Goal: Find contact information: Find contact information

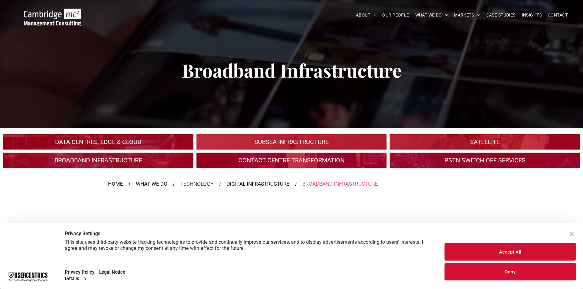
scroll to position [31, 0]
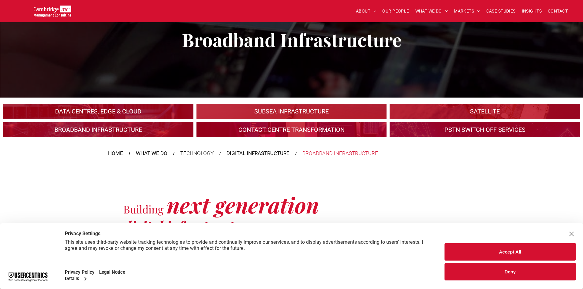
click at [501, 254] on button "Accept All" at bounding box center [510, 251] width 131 height 17
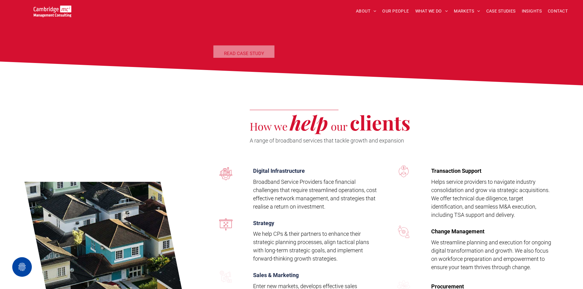
scroll to position [1071, 0]
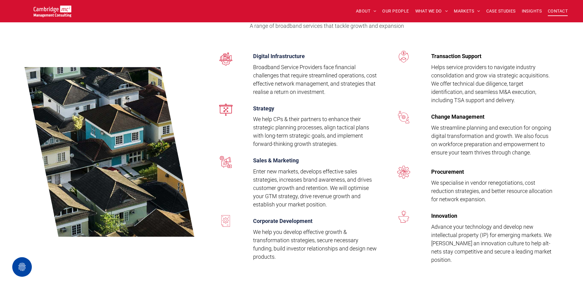
click at [553, 10] on span "CONTACT" at bounding box center [558, 10] width 20 height 9
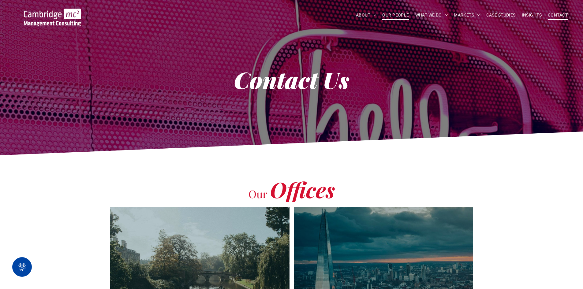
click at [390, 16] on span "OUR PEOPLE" at bounding box center [395, 14] width 27 height 9
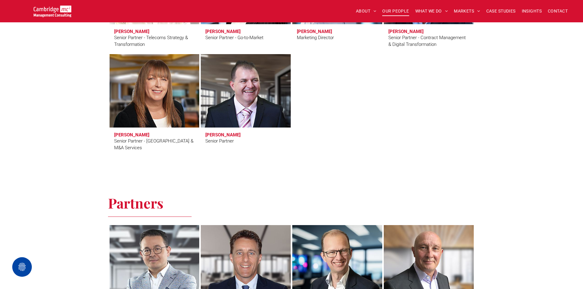
scroll to position [1102, 0]
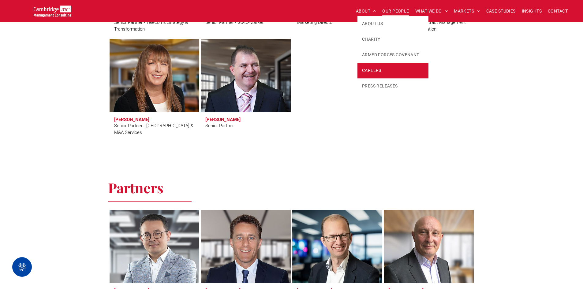
click at [377, 73] on span "CAREERS" at bounding box center [371, 70] width 19 height 6
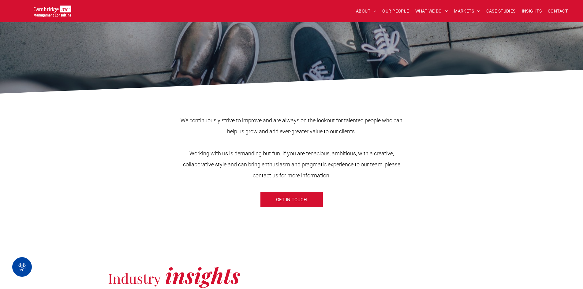
scroll to position [153, 0]
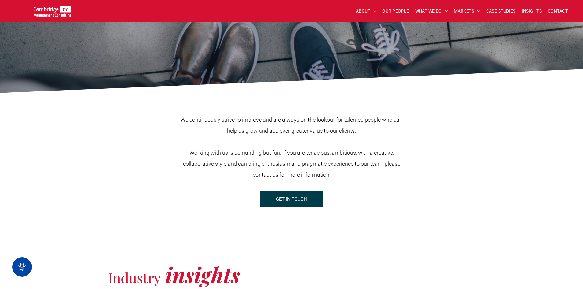
click at [285, 199] on span "GET IN TOUCH" at bounding box center [291, 199] width 31 height 15
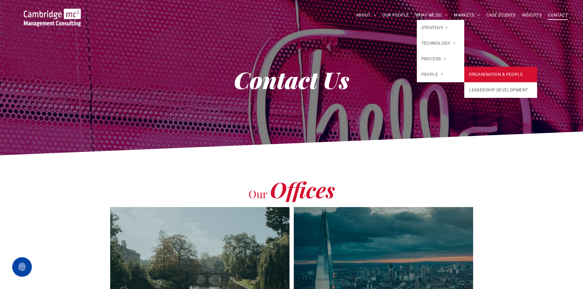
click at [472, 75] on link "ORGANISATION & PEOPLE" at bounding box center [500, 75] width 73 height 16
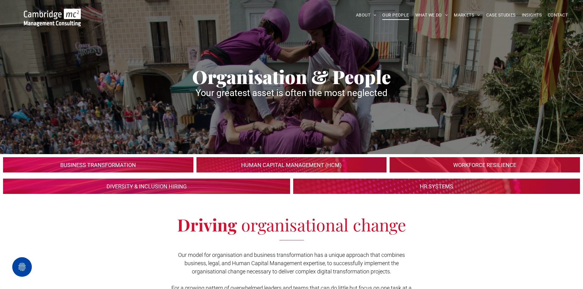
click at [402, 15] on span "OUR PEOPLE" at bounding box center [395, 14] width 27 height 9
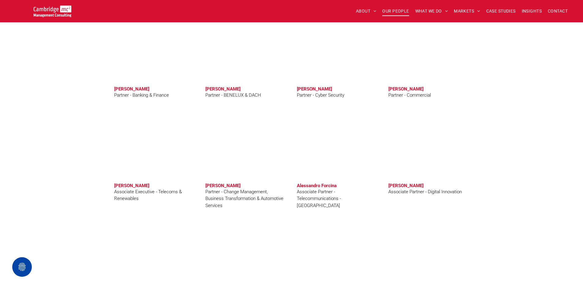
scroll to position [1316, 0]
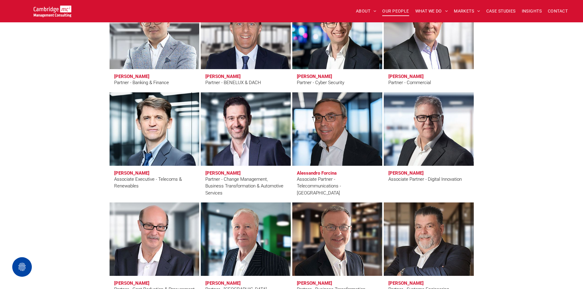
click at [156, 162] on link at bounding box center [154, 129] width 95 height 78
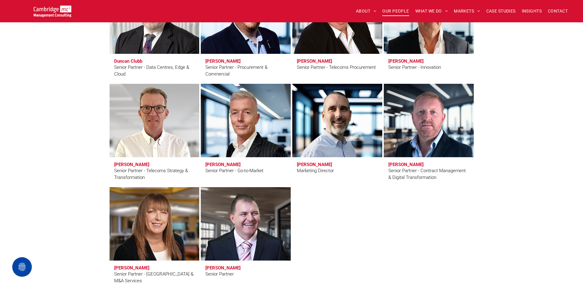
scroll to position [949, 0]
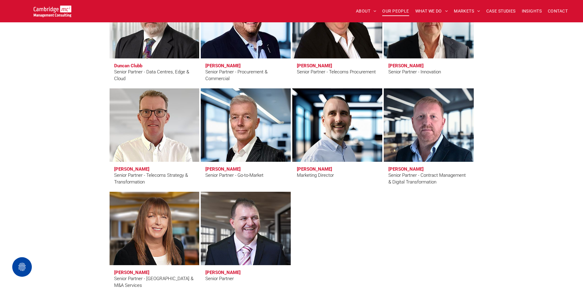
click at [132, 156] on link "Clive Quantrill" at bounding box center [154, 125] width 95 height 78
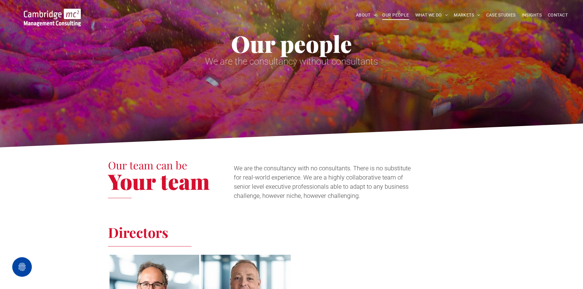
scroll to position [0, 0]
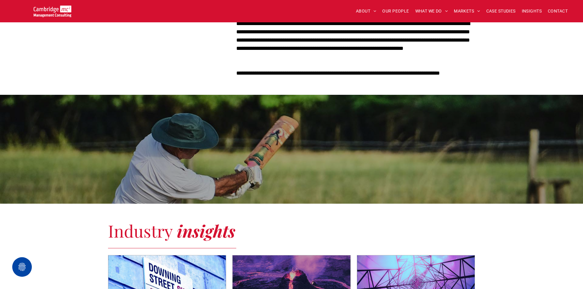
scroll to position [306, 0]
